Goal: Navigation & Orientation: Find specific page/section

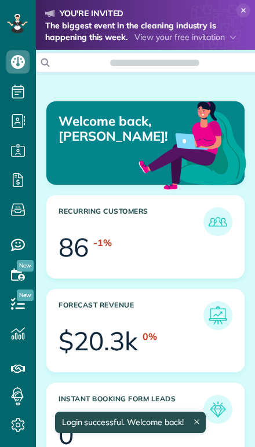
scroll to position [82, 185]
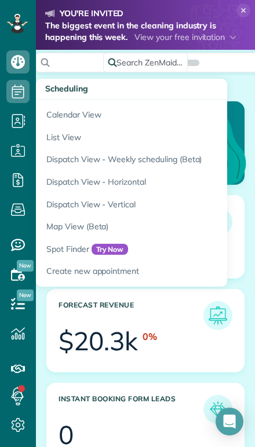
click at [48, 115] on link "Calendar View" at bounding box center [181, 113] width 290 height 27
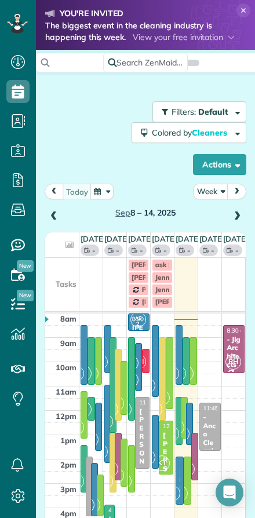
scroll to position [5, 5]
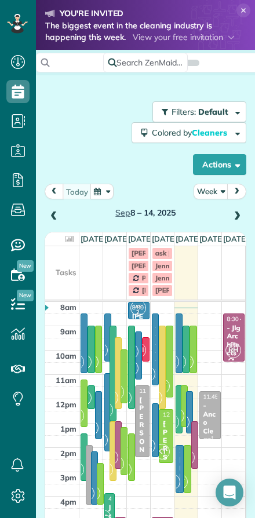
click at [210, 192] on button "Week" at bounding box center [211, 192] width 35 height 16
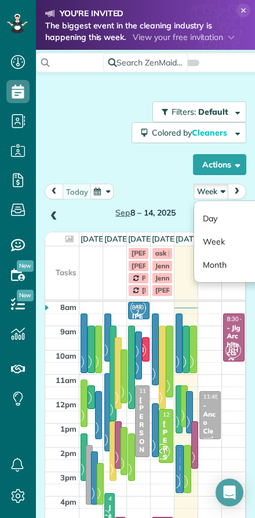
click at [208, 218] on link "Day" at bounding box center [240, 218] width 92 height 23
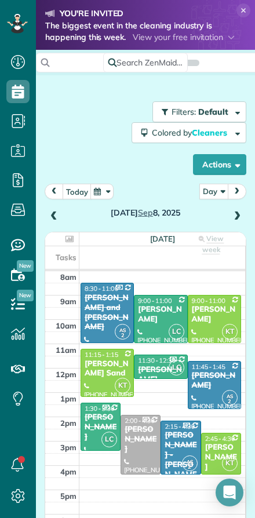
click at [74, 195] on button "today" at bounding box center [77, 192] width 29 height 16
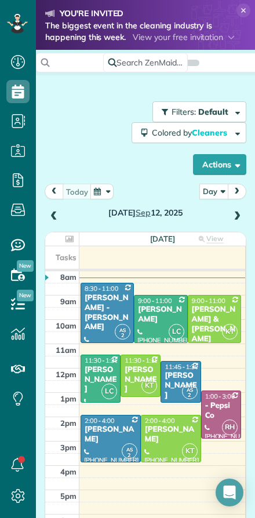
click at [238, 219] on span at bounding box center [237, 216] width 13 height 10
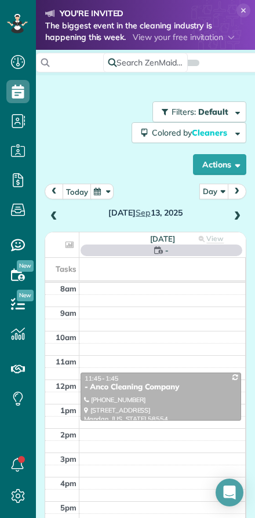
click at [235, 213] on span at bounding box center [237, 216] width 13 height 10
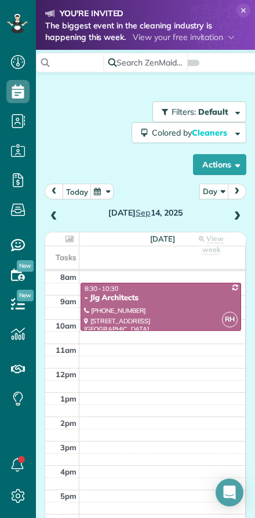
click at [235, 218] on span at bounding box center [237, 216] width 13 height 10
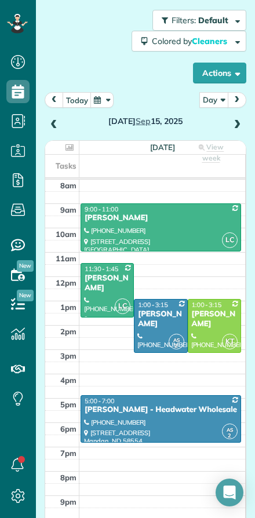
scroll to position [69, 0]
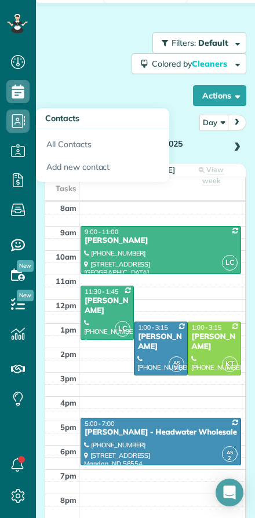
click at [51, 488] on td at bounding box center [62, 488] width 34 height 12
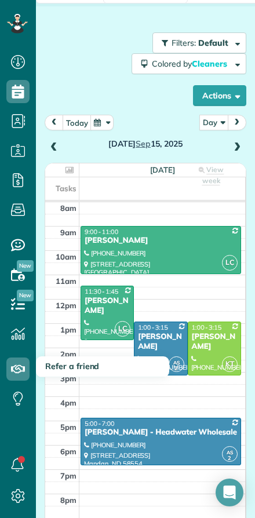
click at [74, 75] on div "Filters: Default Colored by Cleaners Color by Cleaner Color by Team Color by St…" at bounding box center [146, 69] width 202 height 74
